Goal: Task Accomplishment & Management: Use online tool/utility

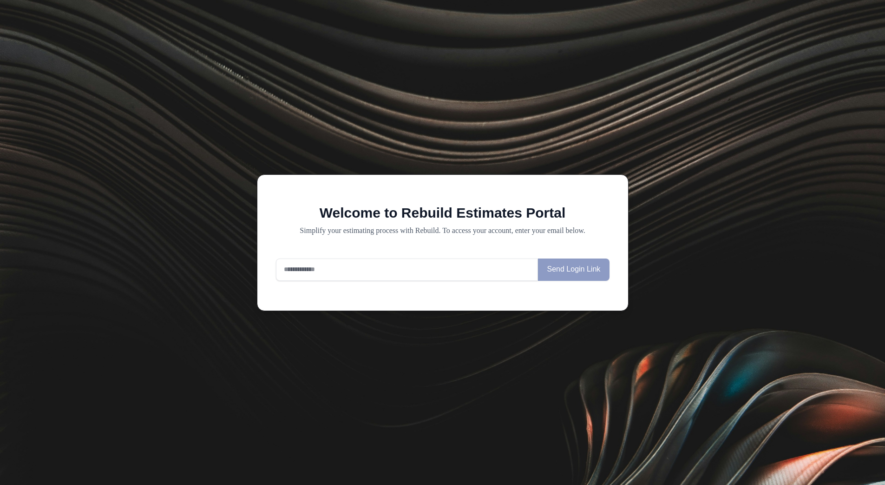
click at [395, 268] on input "email" at bounding box center [407, 269] width 263 height 22
type input "**********"
click at [326, 273] on input "email" at bounding box center [407, 269] width 263 height 22
click at [455, 281] on div at bounding box center [407, 269] width 263 height 22
type input "**********"
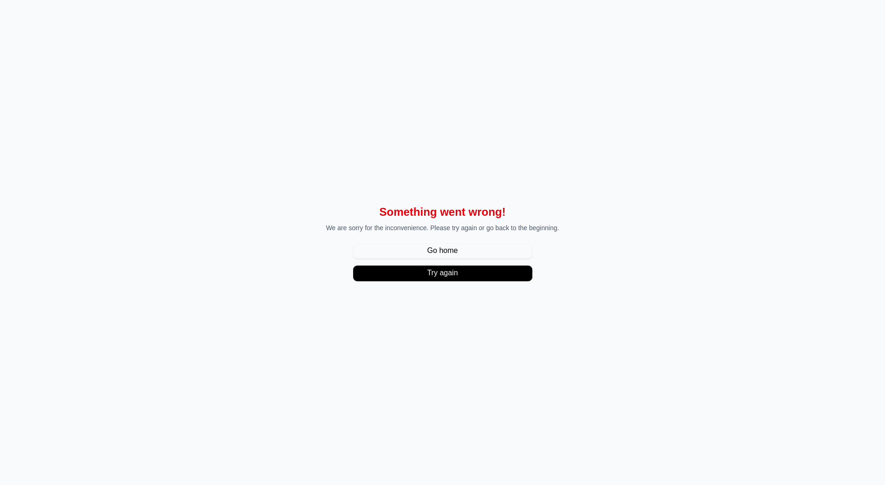
click at [478, 266] on button "Try again" at bounding box center [443, 273] width 178 height 15
click at [472, 275] on button "Try again" at bounding box center [443, 273] width 178 height 15
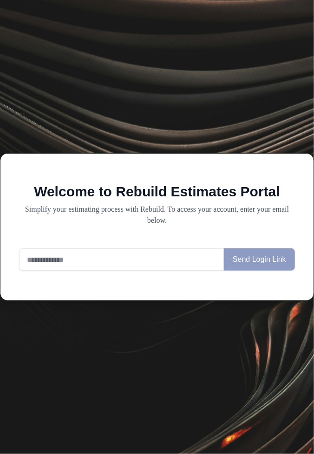
click at [146, 271] on input "email" at bounding box center [121, 260] width 205 height 22
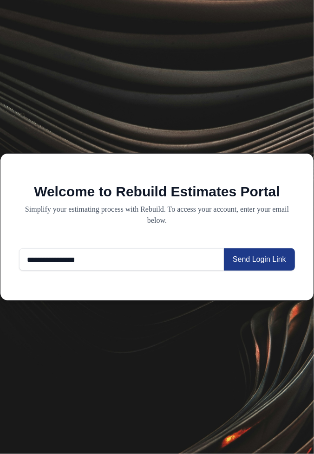
type input "**********"
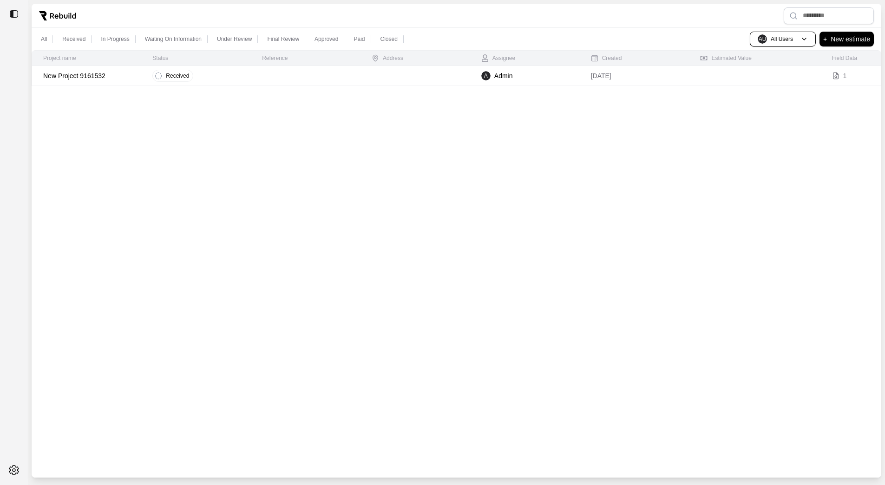
click at [123, 77] on p "New Project 9161532" at bounding box center [86, 75] width 87 height 9
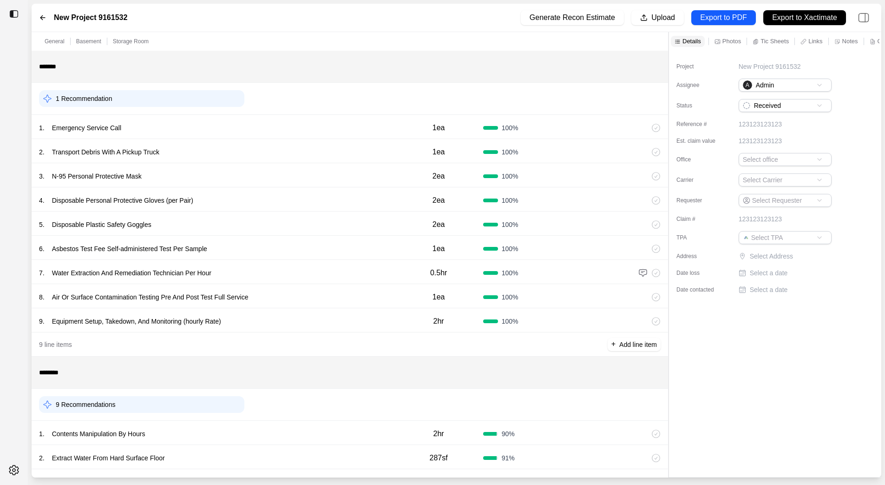
click at [52, 20] on div "New Project 9161532" at bounding box center [83, 17] width 88 height 11
click at [39, 20] on icon at bounding box center [42, 17] width 7 height 7
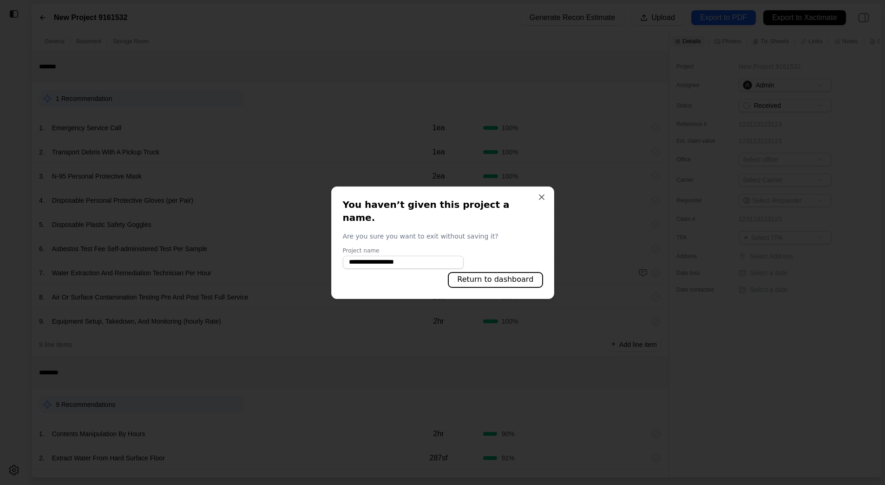
click at [517, 272] on button "Return to dashboard" at bounding box center [495, 279] width 94 height 15
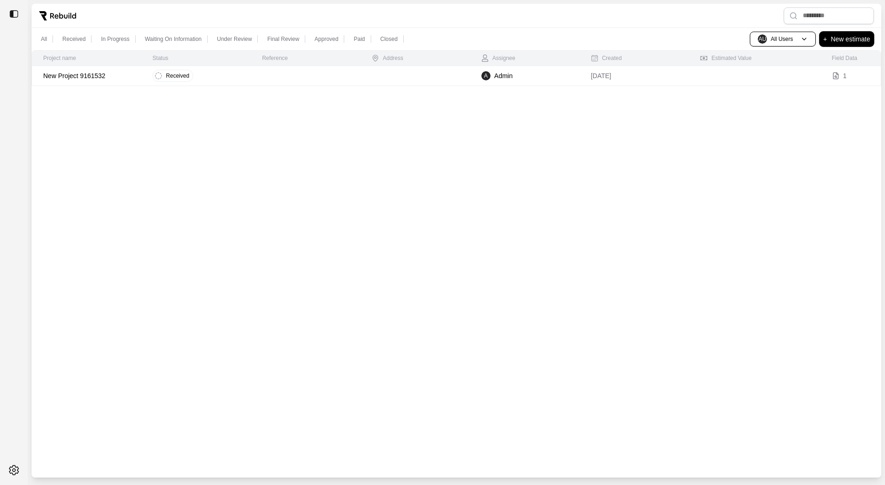
click at [854, 43] on p "New estimate" at bounding box center [850, 38] width 39 height 11
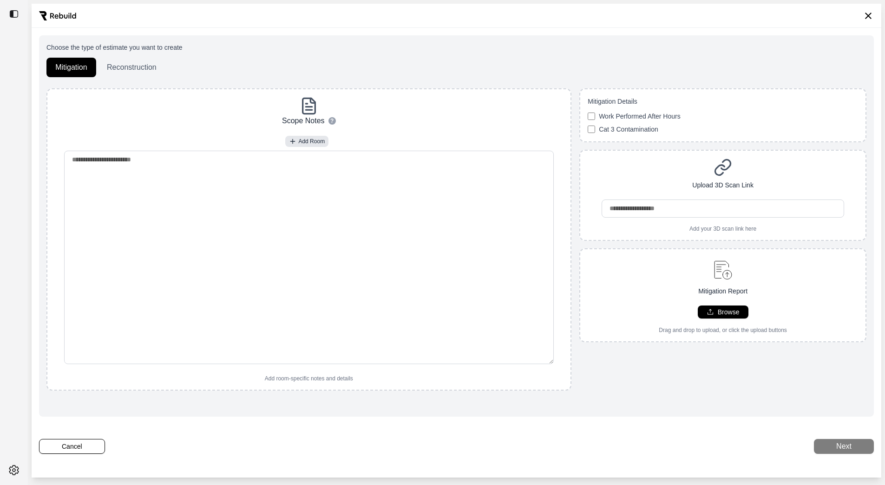
click at [638, 284] on div "Mitigation Report Browse Drag and drop to upload, or click the upload buttons" at bounding box center [722, 294] width 285 height 77
type input "**********"
click at [829, 451] on button "Next" at bounding box center [844, 446] width 60 height 15
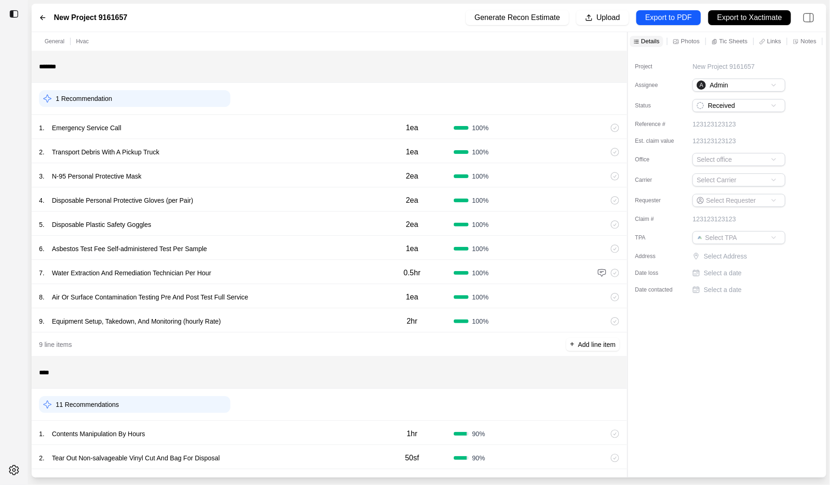
click at [270, 418] on div "11 Recommendations" at bounding box center [330, 404] width 596 height 32
click at [270, 429] on div "1 . Contents Manipulation By Hours" at bounding box center [205, 433] width 332 height 13
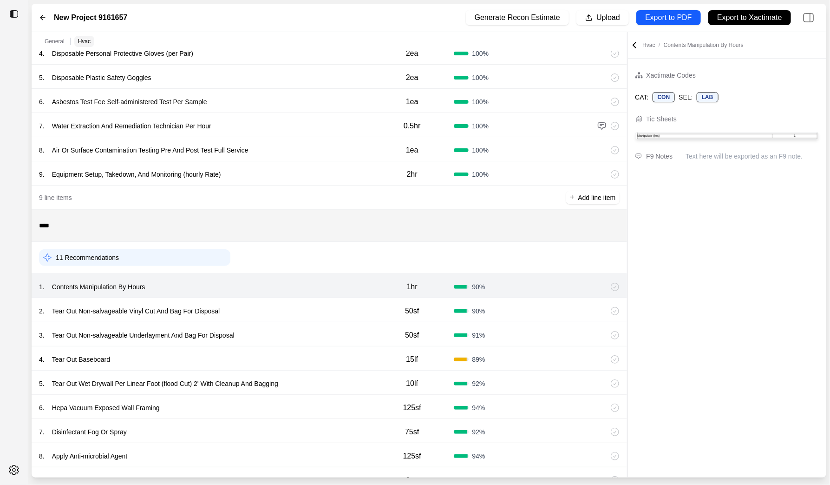
scroll to position [227, 0]
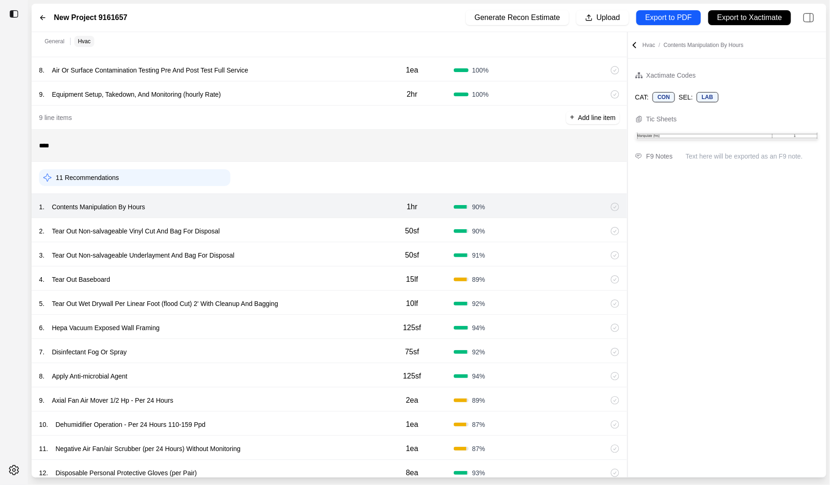
click at [263, 237] on div "2 . Tear Out Non-salvageable Vinyl Cut And Bag For Disposal 50sf 90 %" at bounding box center [330, 230] width 596 height 24
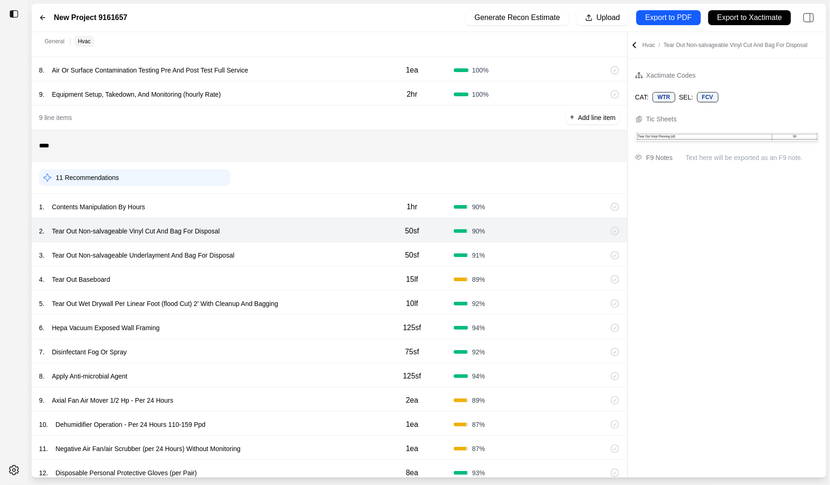
click at [263, 254] on div "3 . Tear Out Non-salvageable Underlayment And Bag For Disposal" at bounding box center [205, 255] width 332 height 13
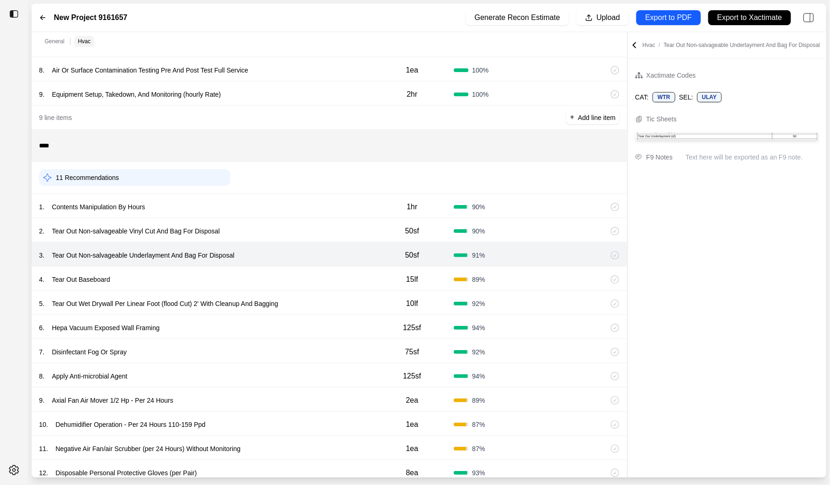
click at [263, 293] on div "5 . Tear Out Wet Drywall Per Linear Foot (flood Cut) 2' With Cleanup And Baggin…" at bounding box center [330, 302] width 596 height 24
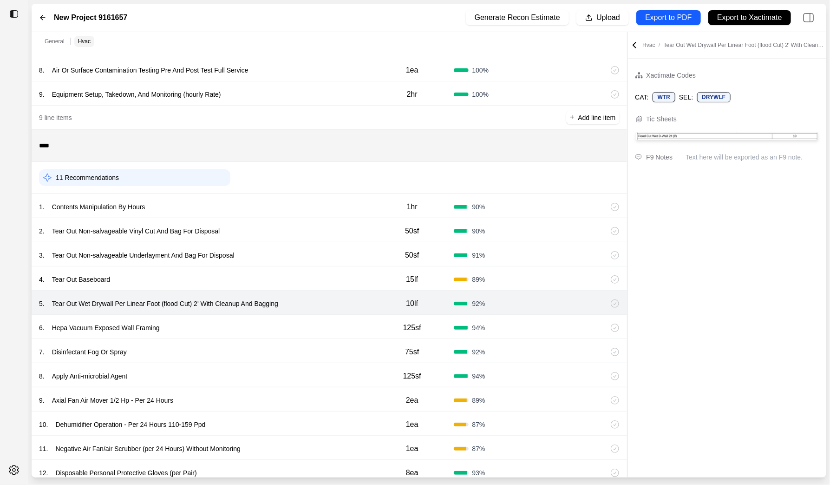
click at [312, 357] on div "7 . Disinfectant Fog Or Spray" at bounding box center [205, 351] width 332 height 13
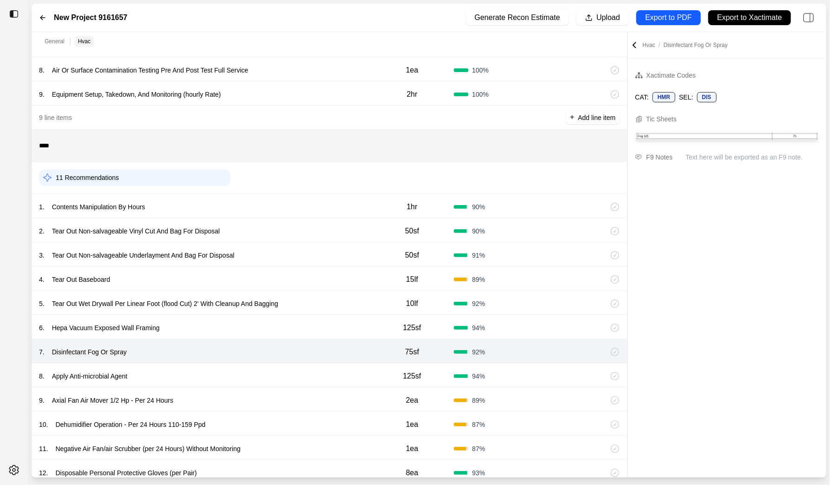
click at [285, 409] on div "9 . Axial Fan Air Mover 1/2 Hp - Per 24 Hours 2ea 89 %" at bounding box center [330, 399] width 596 height 24
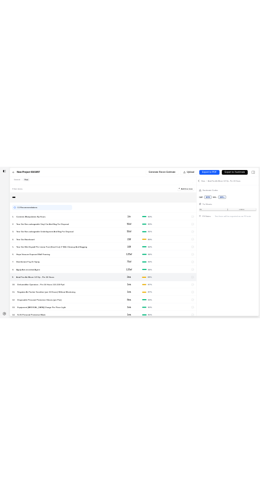
scroll to position [368, 0]
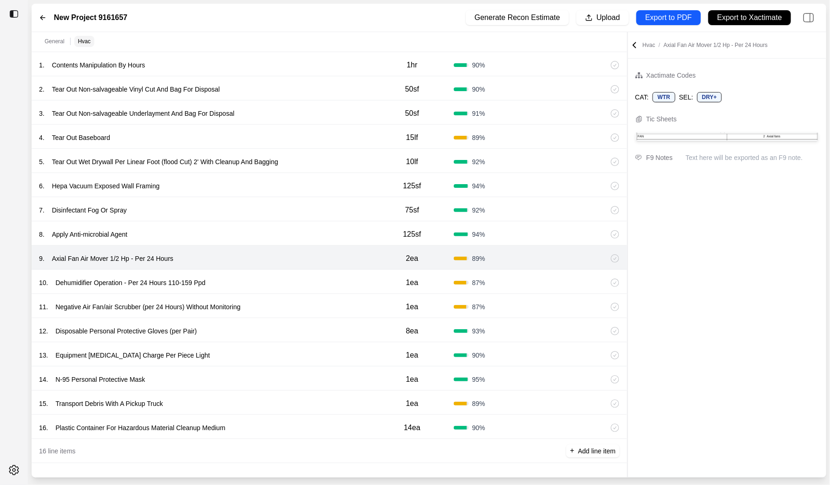
click at [285, 409] on div "15 . Transport Debris With A Pickup Truck 1ea 89 %" at bounding box center [330, 402] width 596 height 24
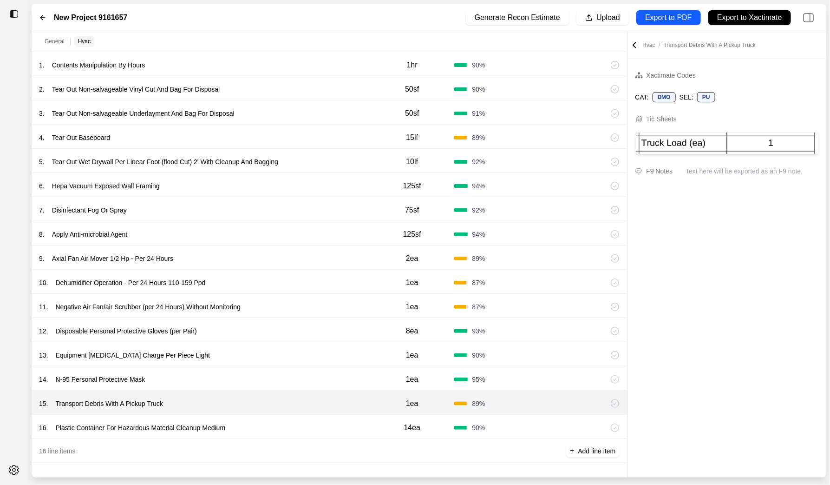
click at [283, 370] on div "14 . N-95 Personal Protective Mask 1ea 95 %" at bounding box center [330, 378] width 596 height 24
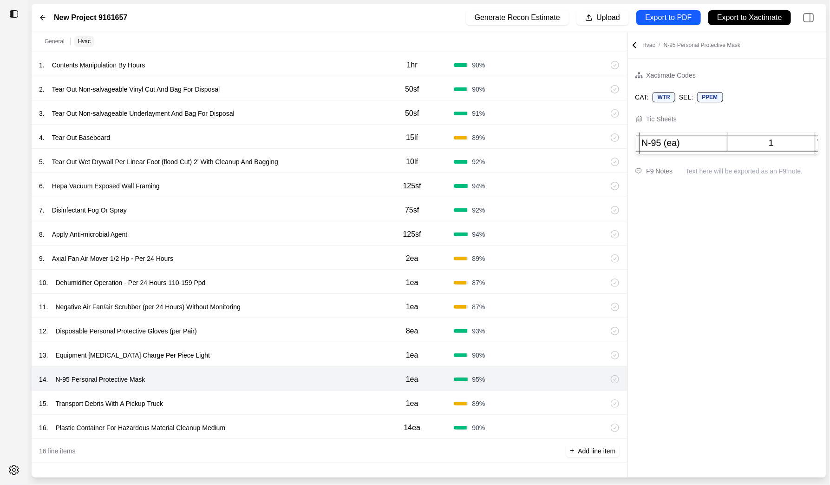
click at [283, 336] on div "12 . Disposable Personal Protective Gloves (per Pair)" at bounding box center [205, 330] width 332 height 13
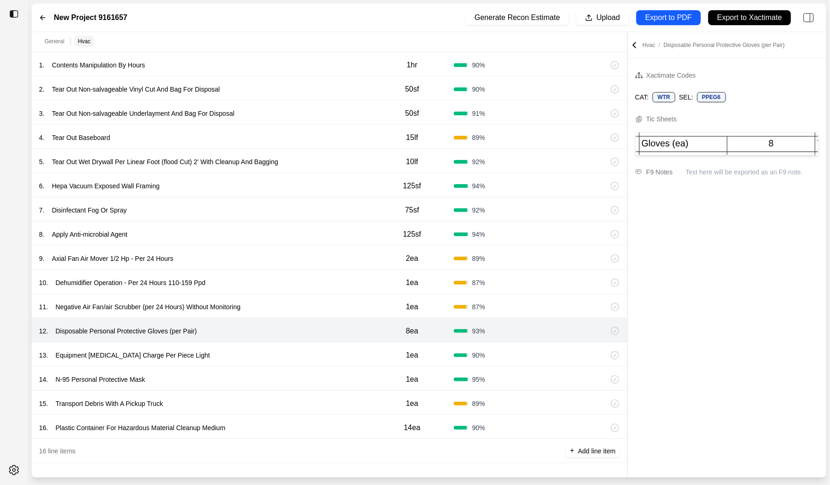
click at [256, 241] on div "8 . Apply Anti-microbial Agent 125sf 94 %" at bounding box center [330, 233] width 596 height 24
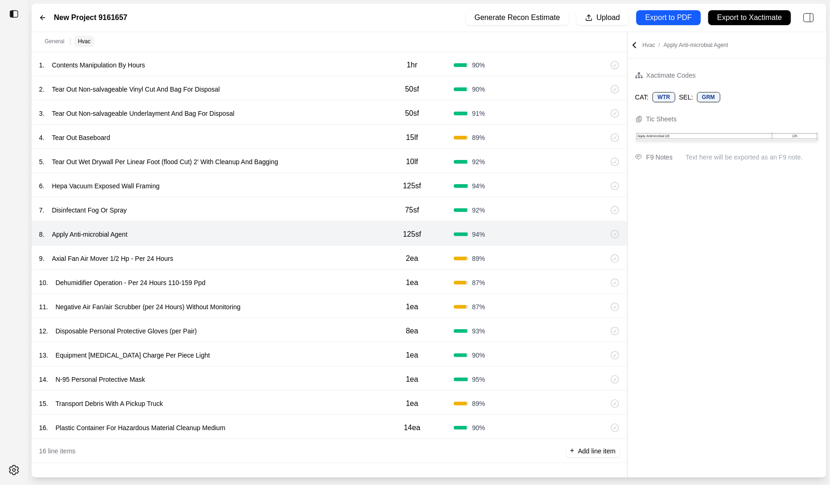
click at [261, 204] on div "7 . Disinfectant Fog Or Spray" at bounding box center [205, 210] width 332 height 13
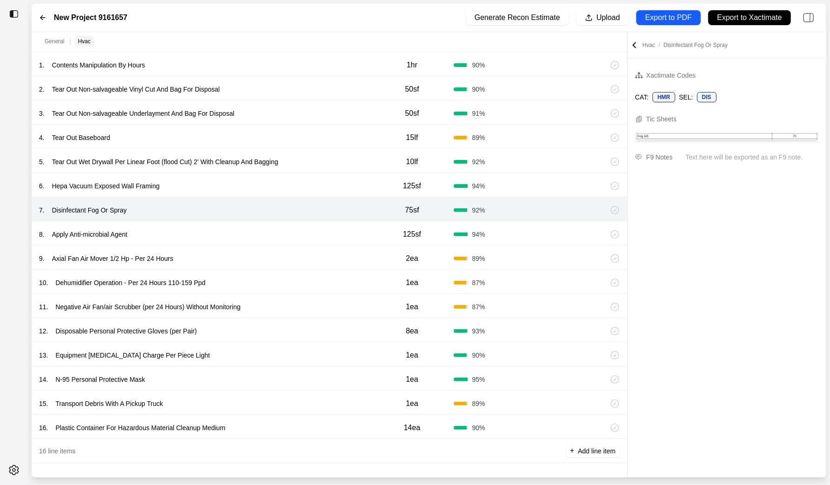
click at [258, 162] on p "Tear Out Wet Drywall Per Linear Foot (flood Cut) 2' With Cleanup And Bagging" at bounding box center [165, 161] width 234 height 13
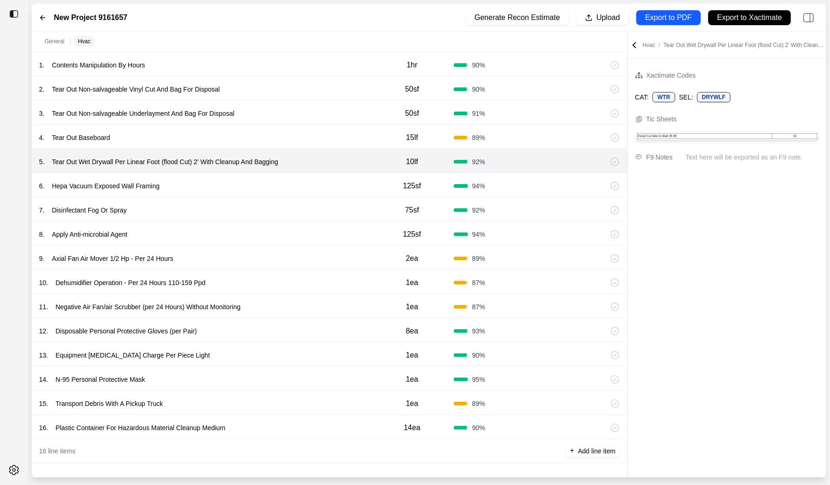
click at [681, 402] on div "Xactimate Codes CAT: WTR SEL: DRYWLF Tic Sheets F9 Notes Text here will be expo…" at bounding box center [727, 268] width 199 height 418
click at [733, 181] on div "Xactimate Codes CAT: WTR SEL: DRYWLF Tic Sheets F9 Notes Text here will be expo…" at bounding box center [727, 268] width 199 height 418
